Goal: Find specific page/section: Find specific page/section

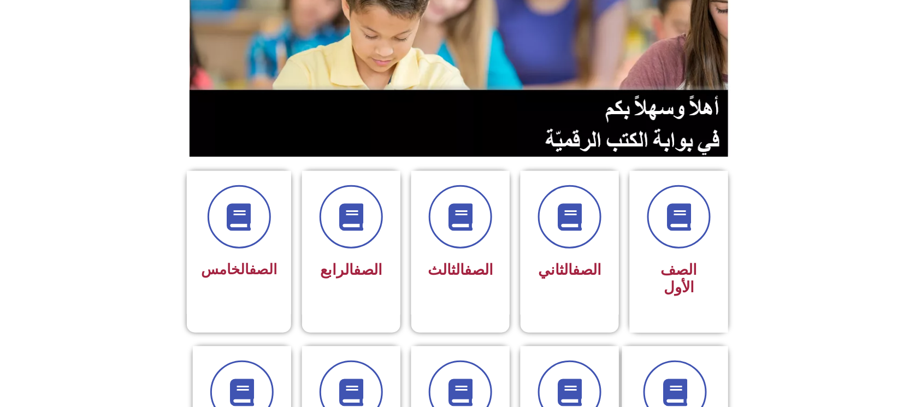
scroll to position [145, 0]
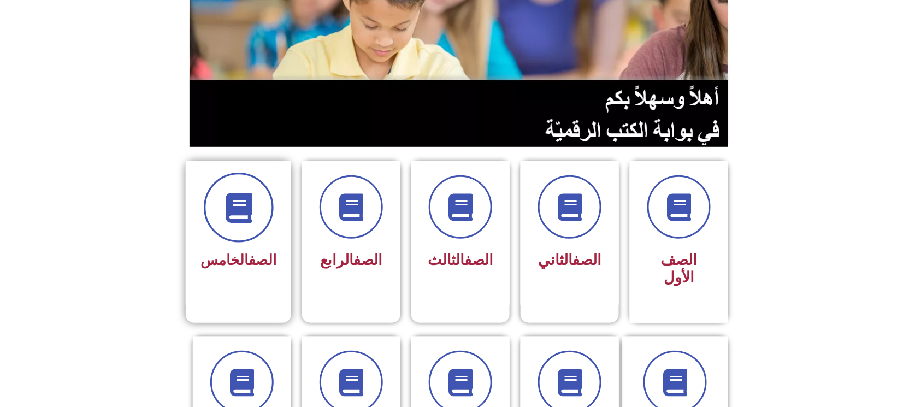
click at [252, 174] on span at bounding box center [239, 208] width 70 height 70
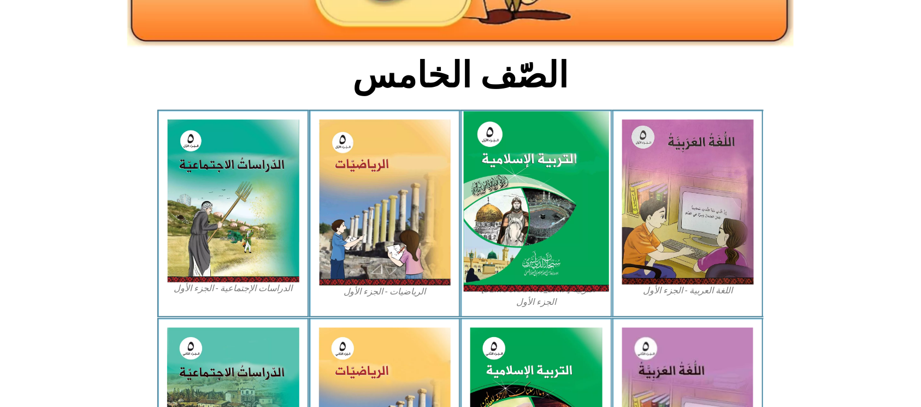
scroll to position [291, 0]
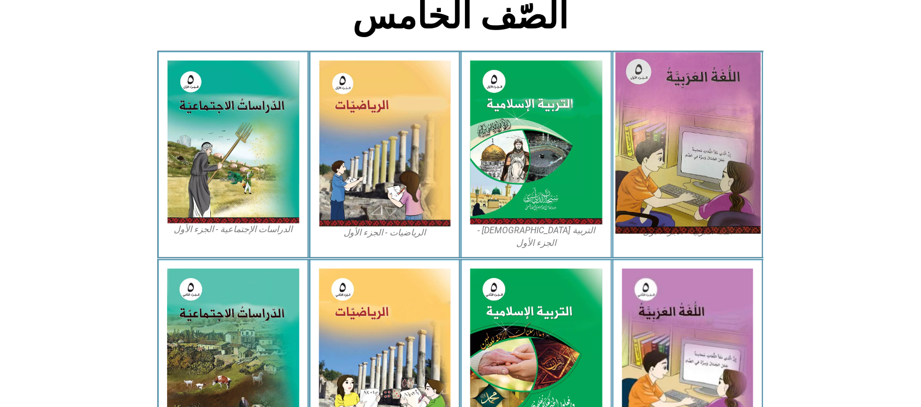
click at [695, 140] on img at bounding box center [687, 142] width 145 height 181
click at [684, 147] on img at bounding box center [687, 142] width 145 height 181
click at [684, 146] on img at bounding box center [687, 142] width 145 height 181
click at [685, 146] on img at bounding box center [687, 142] width 145 height 181
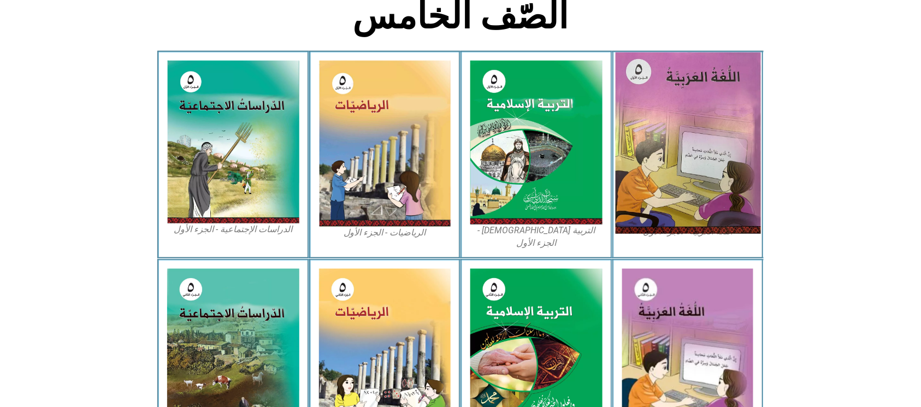
click at [685, 146] on img at bounding box center [687, 142] width 145 height 181
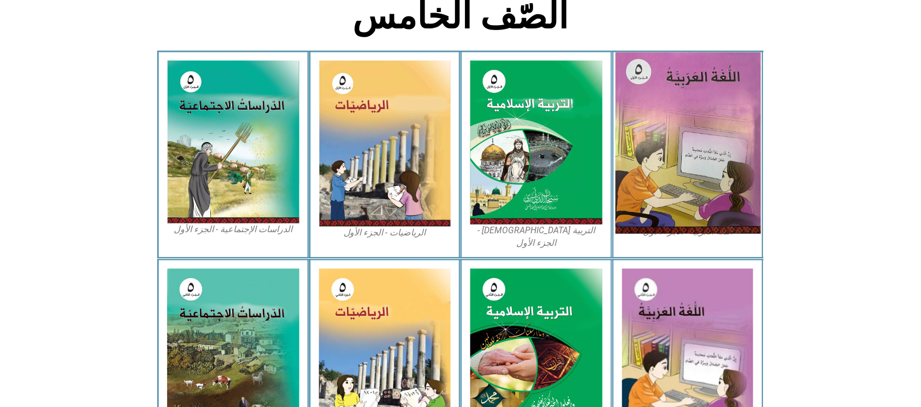
click at [685, 146] on img at bounding box center [687, 142] width 145 height 181
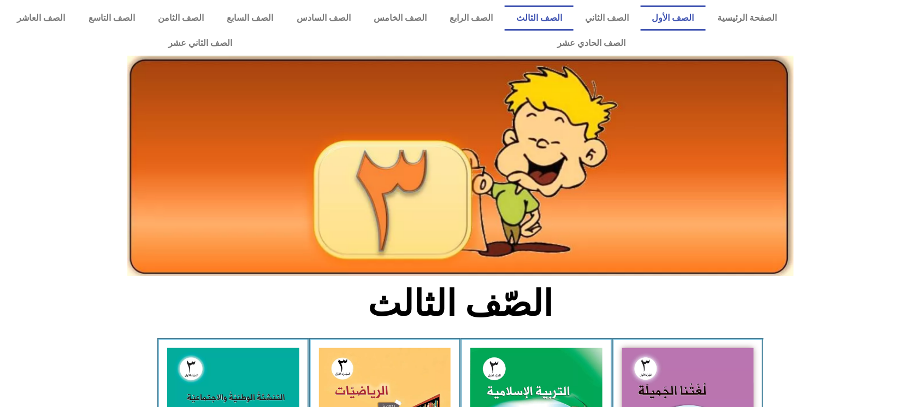
click at [696, 17] on link "الصف الأول" at bounding box center [673, 17] width 65 height 25
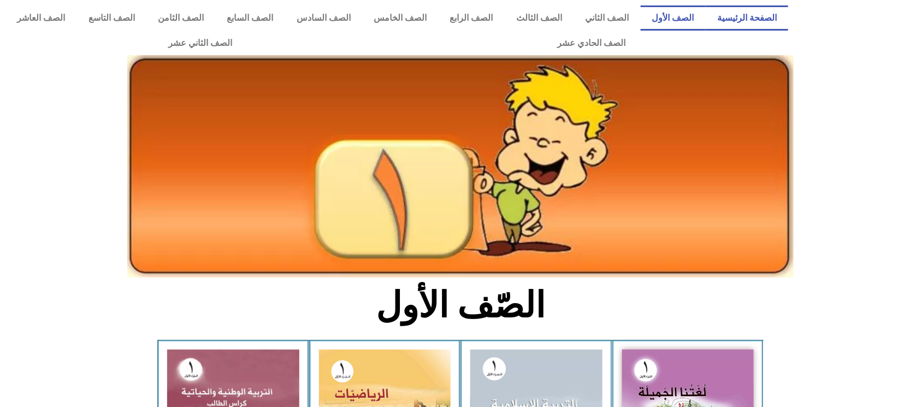
click at [770, 23] on link "الصفحة الرئيسية" at bounding box center [747, 17] width 82 height 25
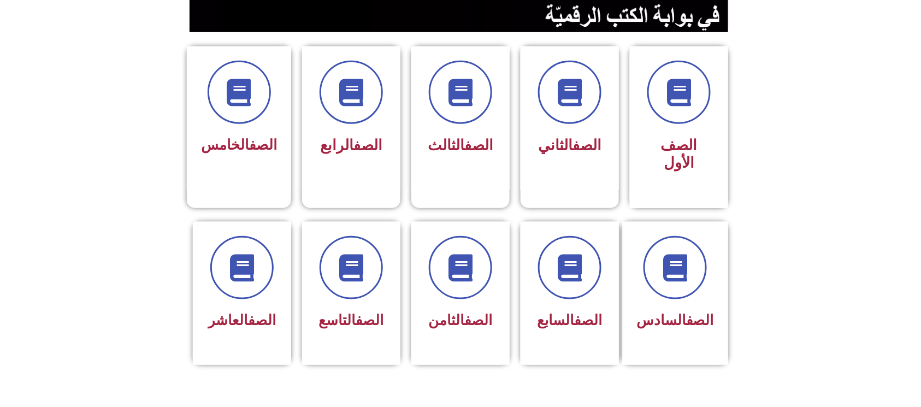
scroll to position [254, 0]
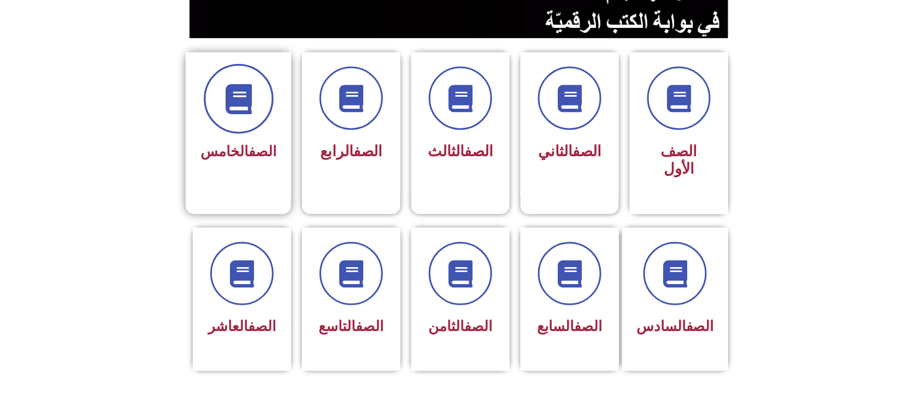
click at [221, 103] on span at bounding box center [239, 99] width 70 height 70
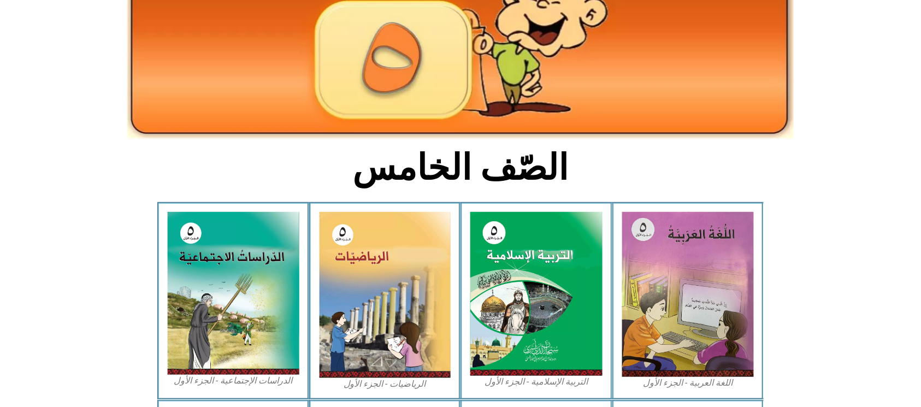
scroll to position [145, 0]
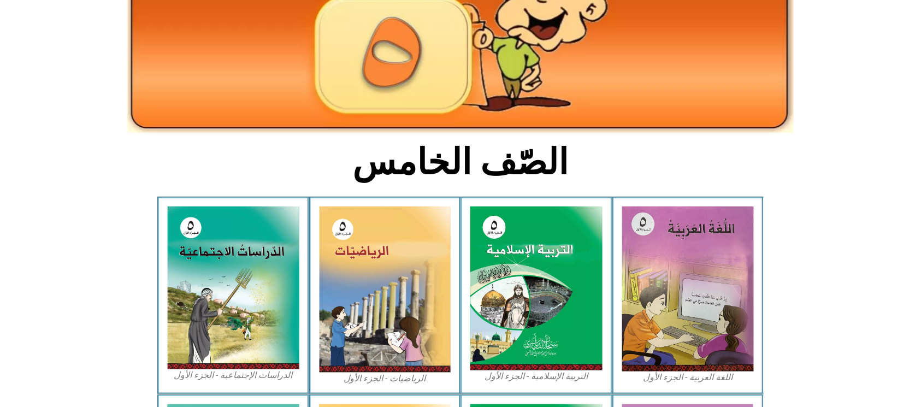
click at [656, 188] on section "الصّف الخامس" at bounding box center [460, 168] width 921 height 57
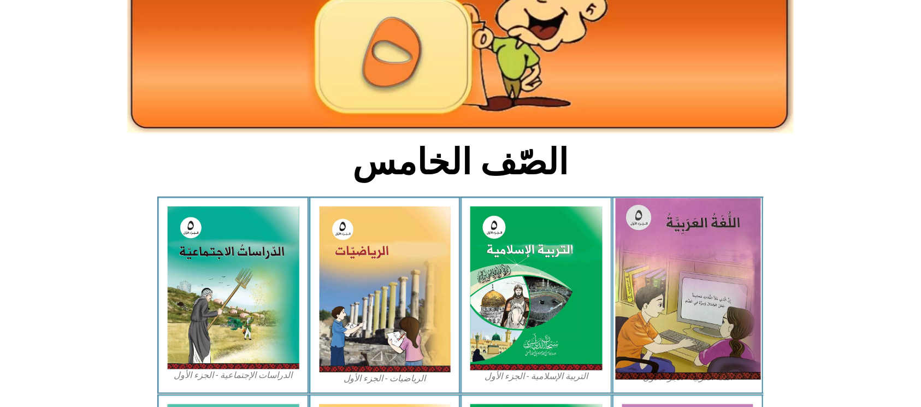
click at [714, 307] on img at bounding box center [687, 288] width 145 height 181
click at [696, 298] on img at bounding box center [687, 288] width 145 height 181
drag, startPoint x: 696, startPoint y: 298, endPoint x: 700, endPoint y: 304, distance: 7.9
click at [700, 304] on img at bounding box center [687, 288] width 145 height 181
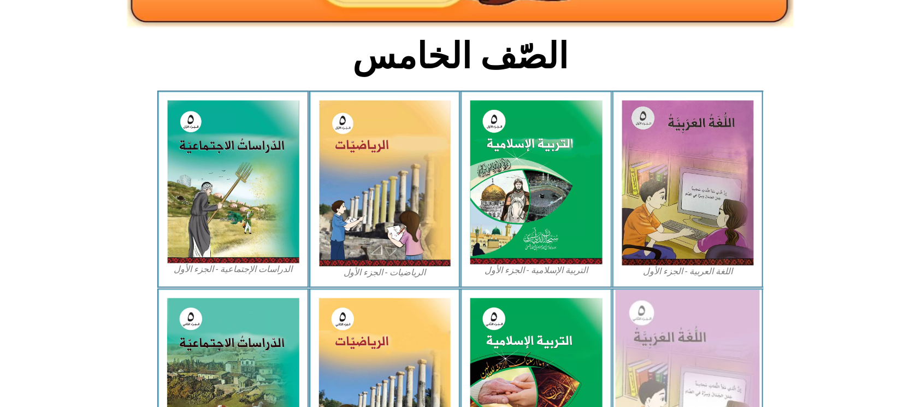
scroll to position [291, 0]
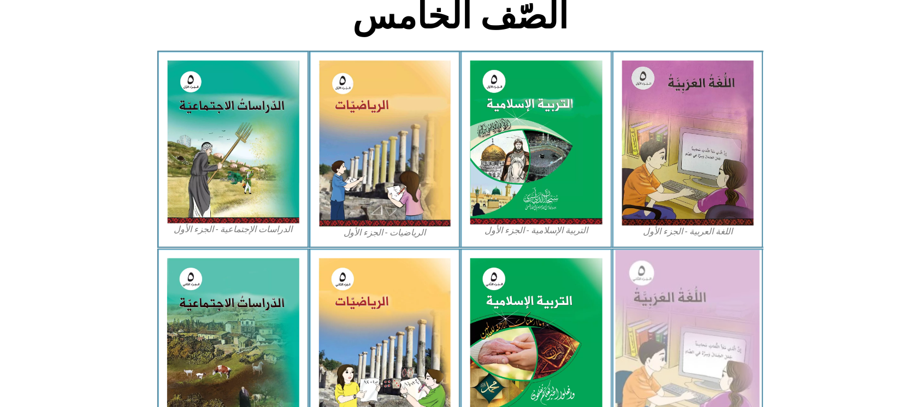
click at [690, 317] on img at bounding box center [688, 340] width 144 height 180
click at [690, 322] on img at bounding box center [688, 340] width 144 height 180
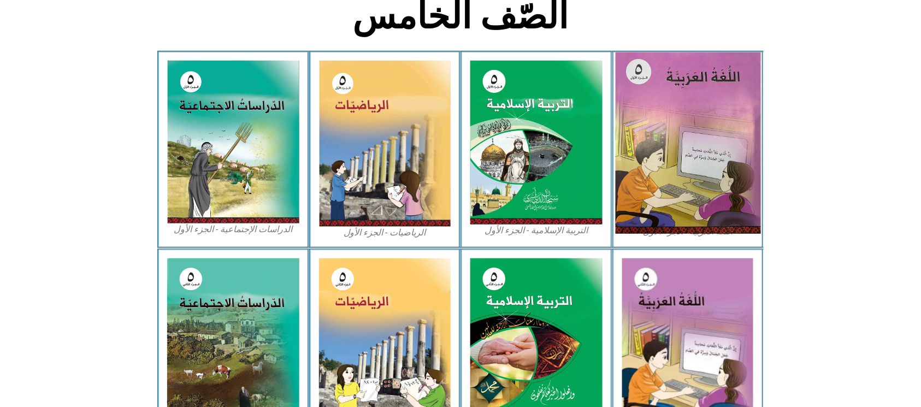
click at [718, 212] on img at bounding box center [687, 142] width 145 height 181
click at [720, 212] on img at bounding box center [687, 142] width 145 height 181
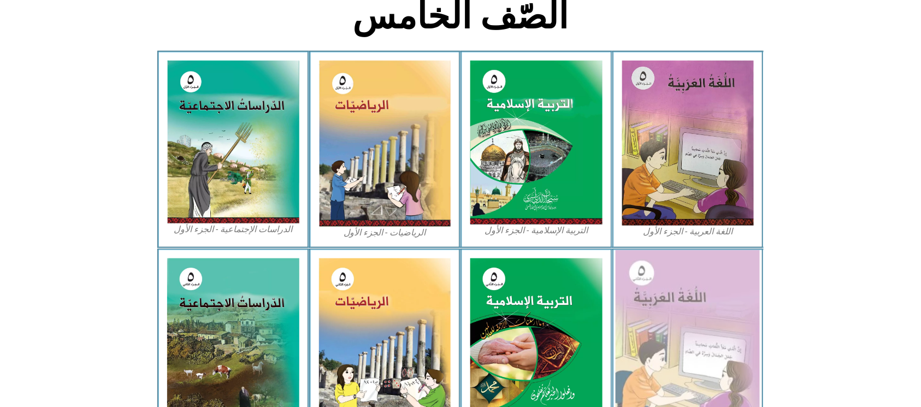
click at [735, 341] on img at bounding box center [688, 340] width 144 height 180
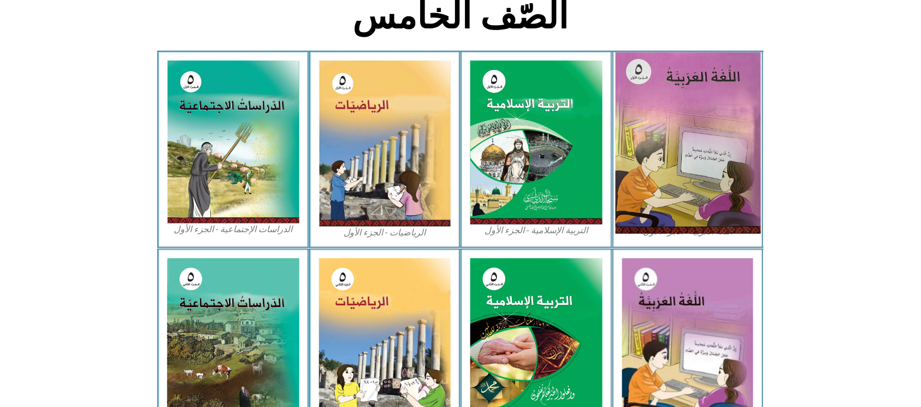
click at [693, 204] on img at bounding box center [687, 142] width 145 height 181
click at [695, 203] on img at bounding box center [687, 142] width 145 height 181
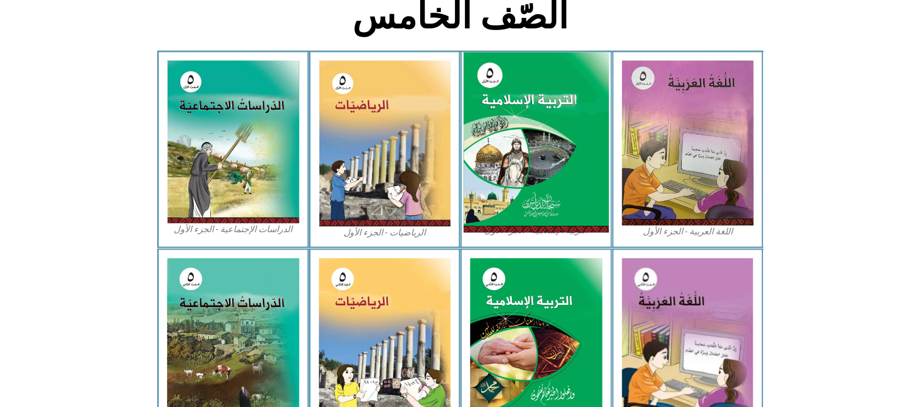
drag, startPoint x: 486, startPoint y: 138, endPoint x: 481, endPoint y: 139, distance: 5.6
click at [486, 139] on img at bounding box center [536, 142] width 145 height 181
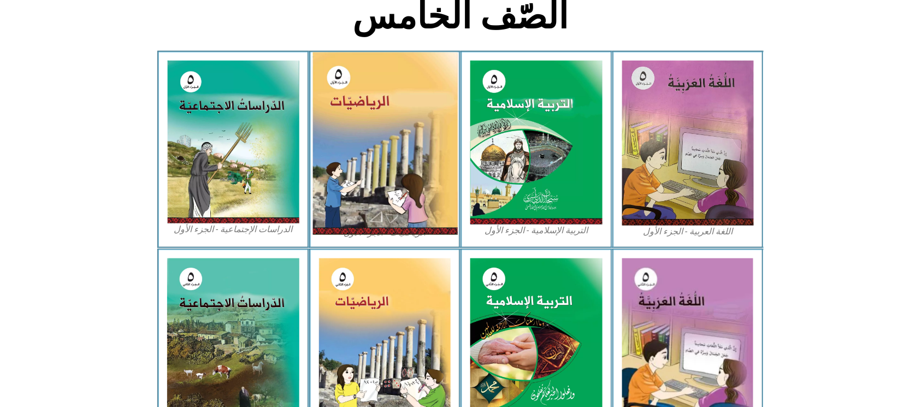
click at [407, 146] on img at bounding box center [384, 143] width 145 height 182
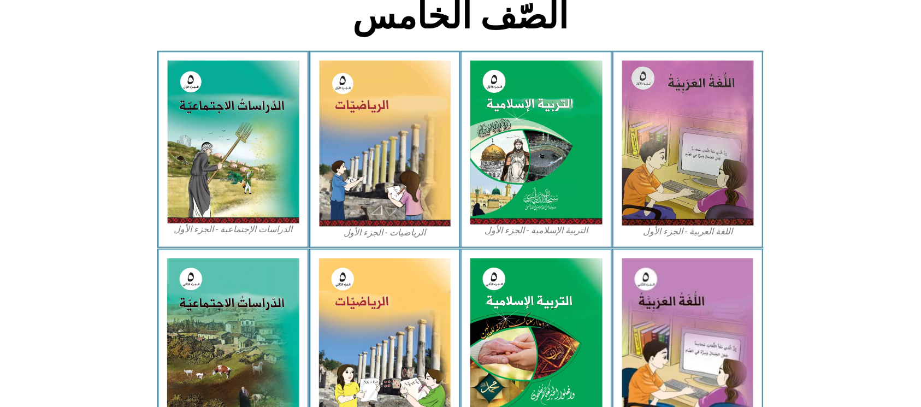
drag, startPoint x: 29, startPoint y: 75, endPoint x: 127, endPoint y: 86, distance: 98.4
click at [29, 76] on icon at bounding box center [459, 96] width 921 height 92
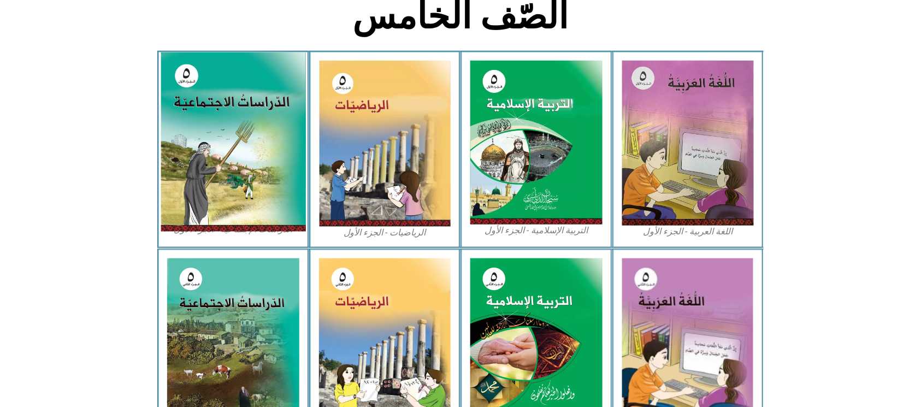
click at [191, 103] on img at bounding box center [233, 141] width 145 height 179
drag, startPoint x: 228, startPoint y: 114, endPoint x: 289, endPoint y: 115, distance: 61.2
click at [289, 116] on img at bounding box center [233, 141] width 145 height 179
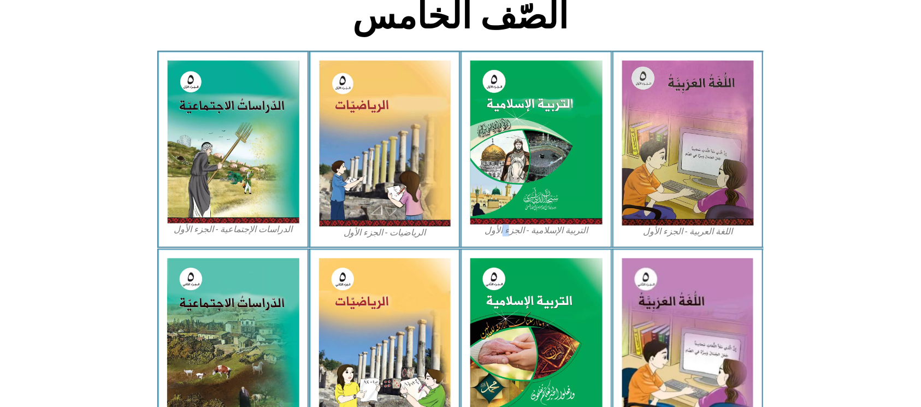
drag, startPoint x: 503, startPoint y: 226, endPoint x: 507, endPoint y: 239, distance: 14.2
click at [507, 239] on div "التربية الإسلامية - الجزء الأول" at bounding box center [536, 150] width 152 height 198
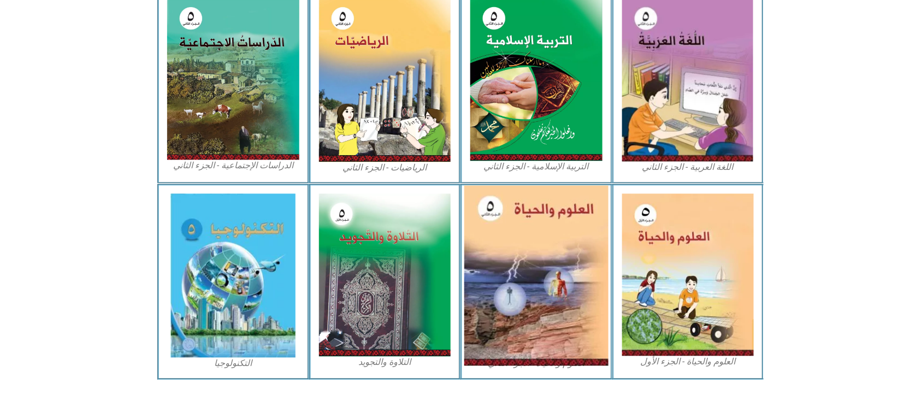
scroll to position [572, 0]
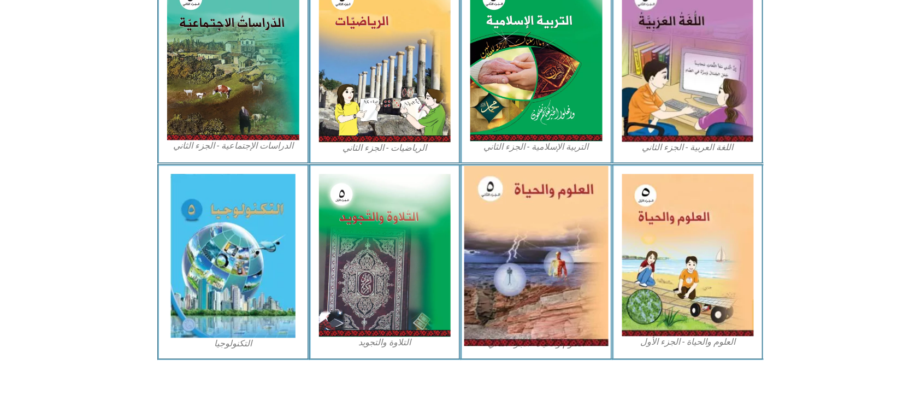
drag, startPoint x: 667, startPoint y: 256, endPoint x: 549, endPoint y: 251, distance: 118.1
click at [549, 251] on img at bounding box center [536, 256] width 144 height 180
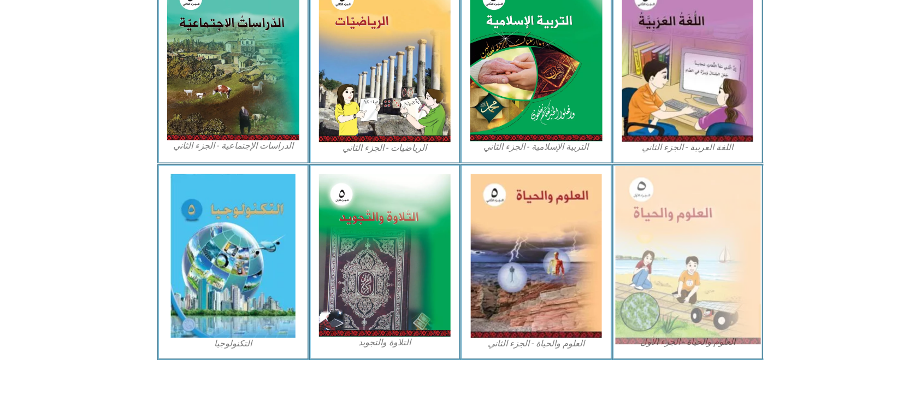
click at [690, 233] on img at bounding box center [687, 255] width 145 height 179
click at [687, 232] on img at bounding box center [687, 255] width 145 height 179
click at [681, 228] on img at bounding box center [687, 255] width 145 height 179
click at [678, 228] on img at bounding box center [687, 255] width 145 height 179
click at [673, 215] on img at bounding box center [687, 255] width 145 height 179
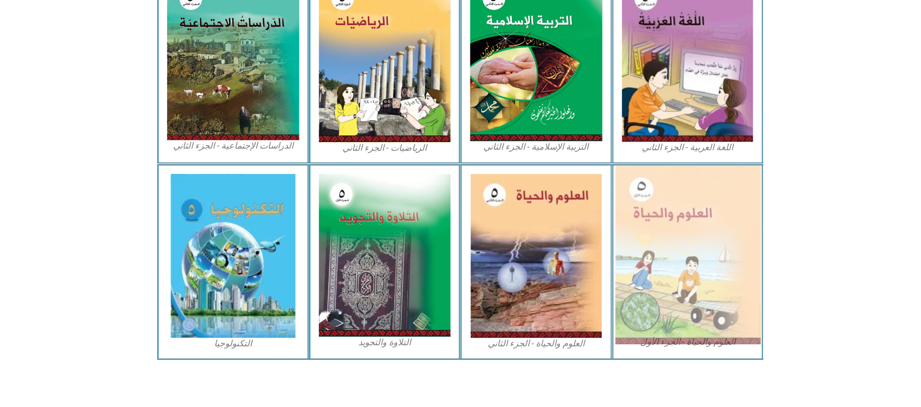
click at [670, 214] on img at bounding box center [687, 255] width 145 height 179
click at [666, 210] on img at bounding box center [687, 255] width 145 height 179
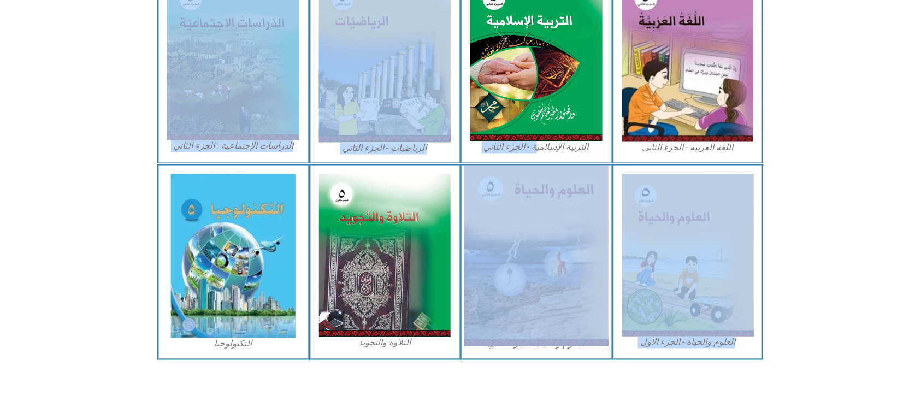
drag, startPoint x: 499, startPoint y: 214, endPoint x: 488, endPoint y: 281, distance: 67.5
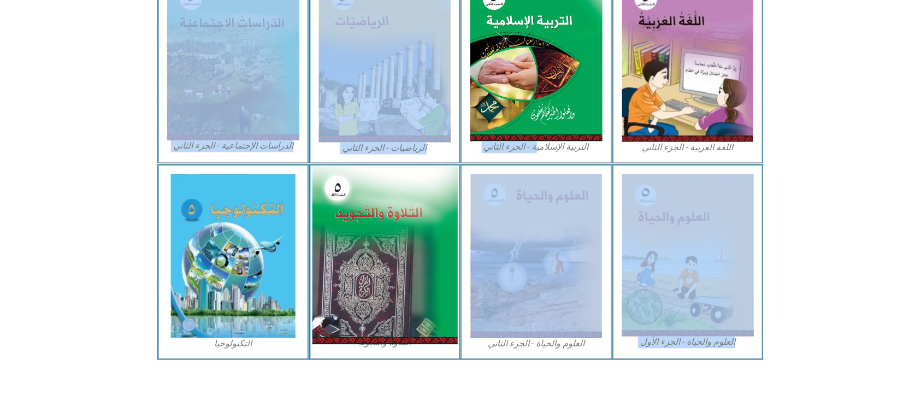
click at [433, 245] on img at bounding box center [384, 255] width 145 height 179
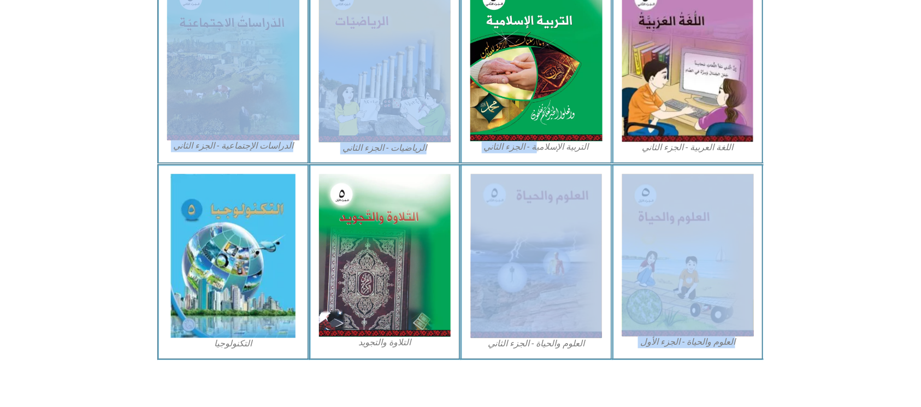
click at [836, 312] on section "العلوم والحياة - الجزء الأول العلوم والحياة - الجزء الثاني التلاوة والتجويد الت…" at bounding box center [460, 262] width 921 height 196
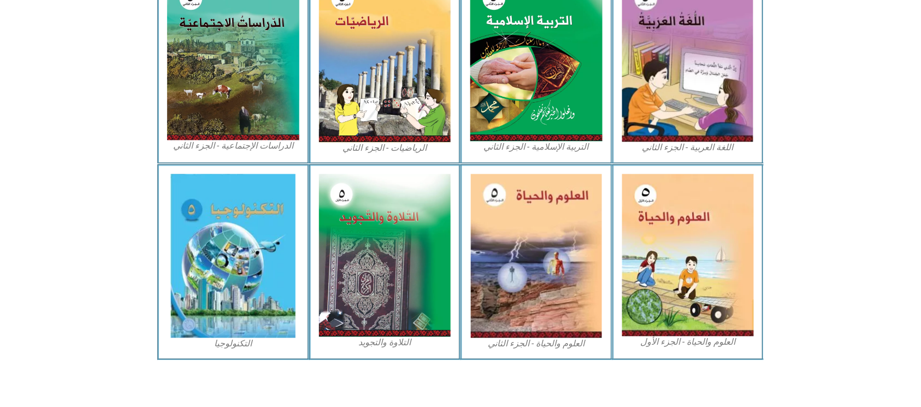
click at [833, 310] on section "العلوم والحياة - الجزء الأول العلوم والحياة - الجزء الثاني التلاوة والتجويد الت…" at bounding box center [460, 262] width 921 height 196
click at [826, 306] on section "العلوم والحياة - الجزء الأول العلوم والحياة - الجزء الثاني التلاوة والتجويد الت…" at bounding box center [460, 262] width 921 height 196
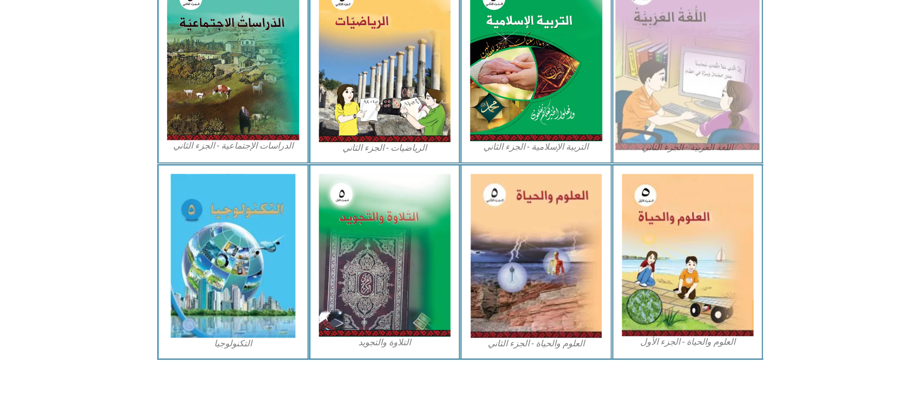
click at [632, 84] on img at bounding box center [688, 60] width 144 height 180
